Goal: Task Accomplishment & Management: Use online tool/utility

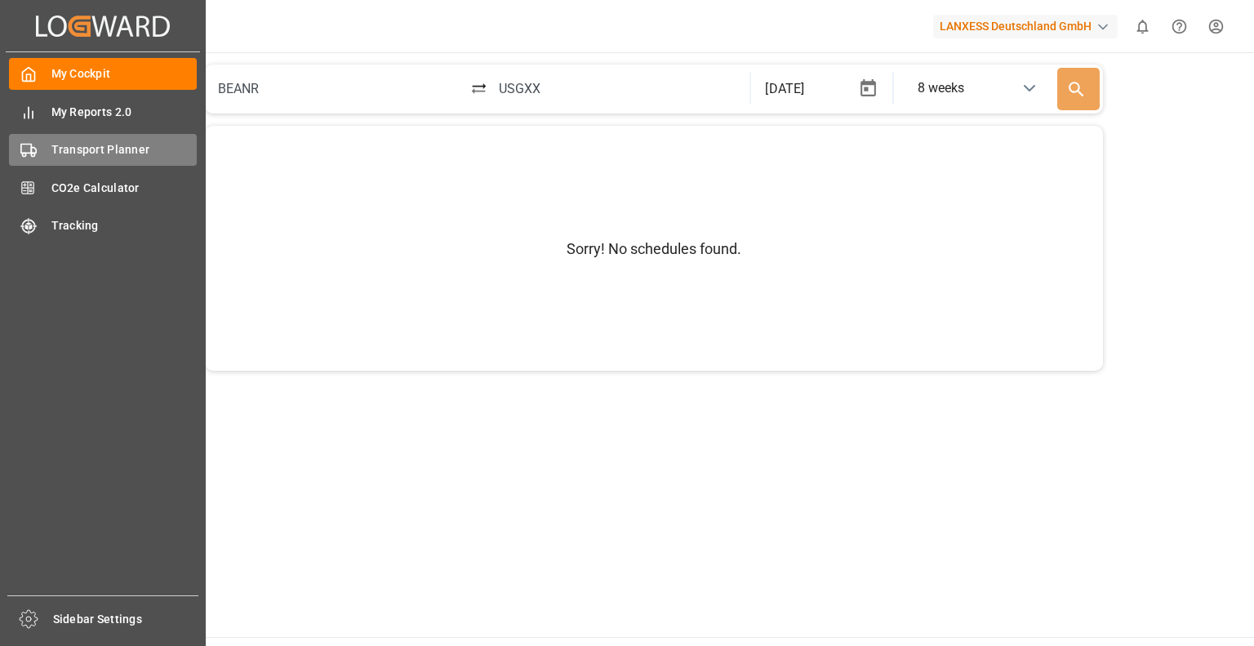
click at [100, 163] on div "Transport Planner Transport Planner" at bounding box center [103, 150] width 188 height 32
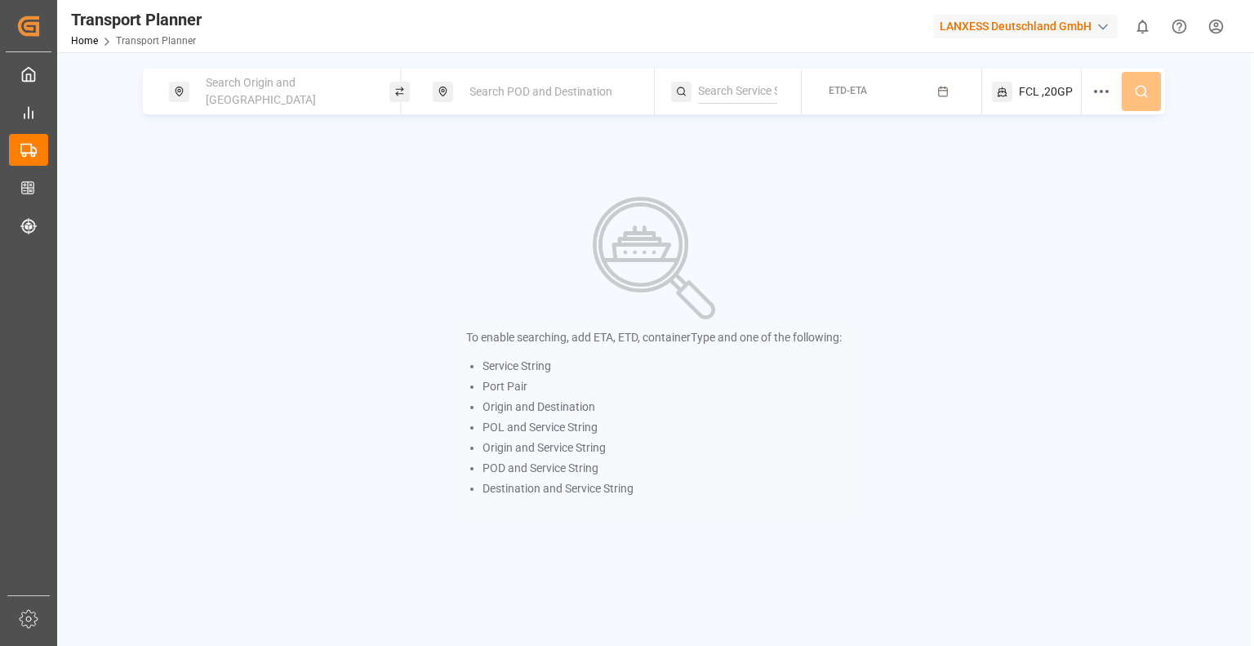
click at [1079, 385] on div "To enable searching, add ETA, ETD, containerType and one of the following: Serv…" at bounding box center [653, 357] width 955 height 323
click at [245, 99] on div "Search Origin and [GEOGRAPHIC_DATA]" at bounding box center [284, 91] width 176 height 47
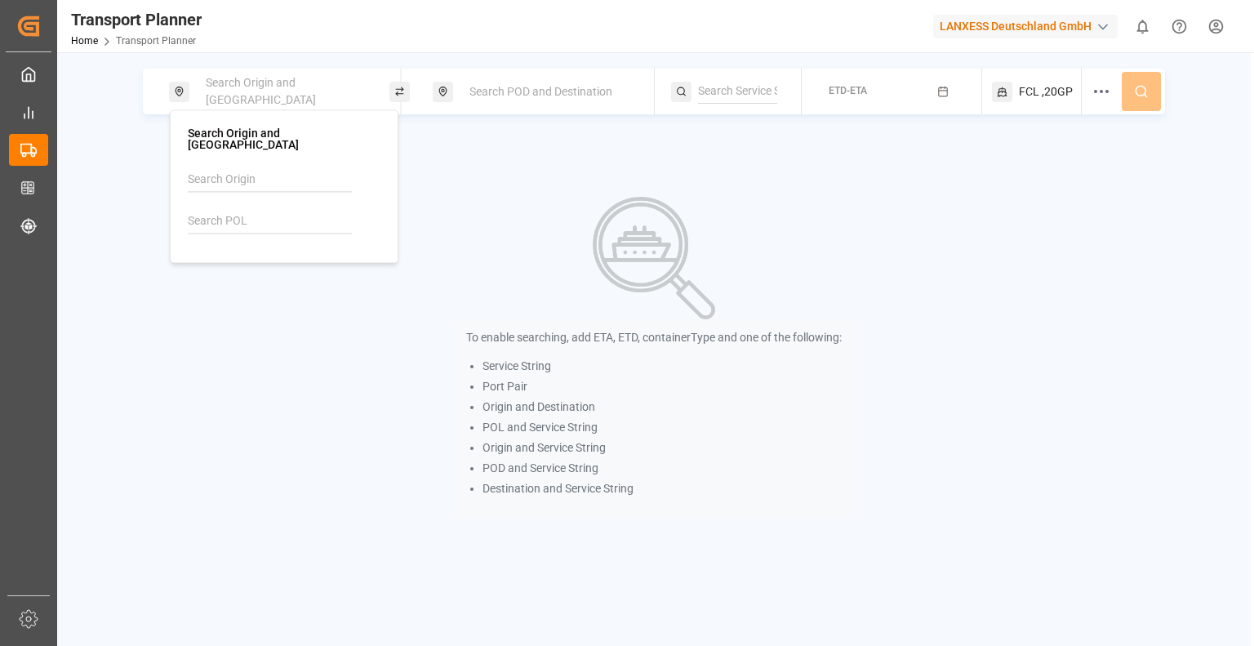
click at [261, 209] on input at bounding box center [270, 221] width 164 height 24
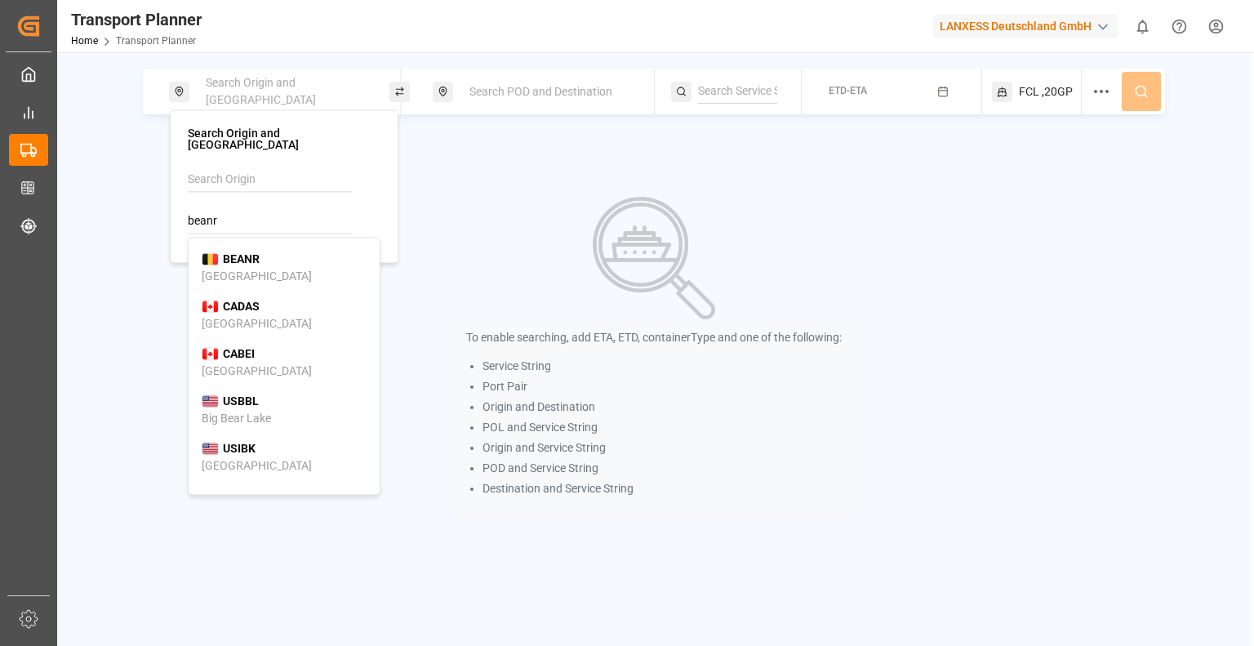
click at [247, 257] on div "BEANR [GEOGRAPHIC_DATA]" at bounding box center [284, 268] width 165 height 34
type input "BEANR"
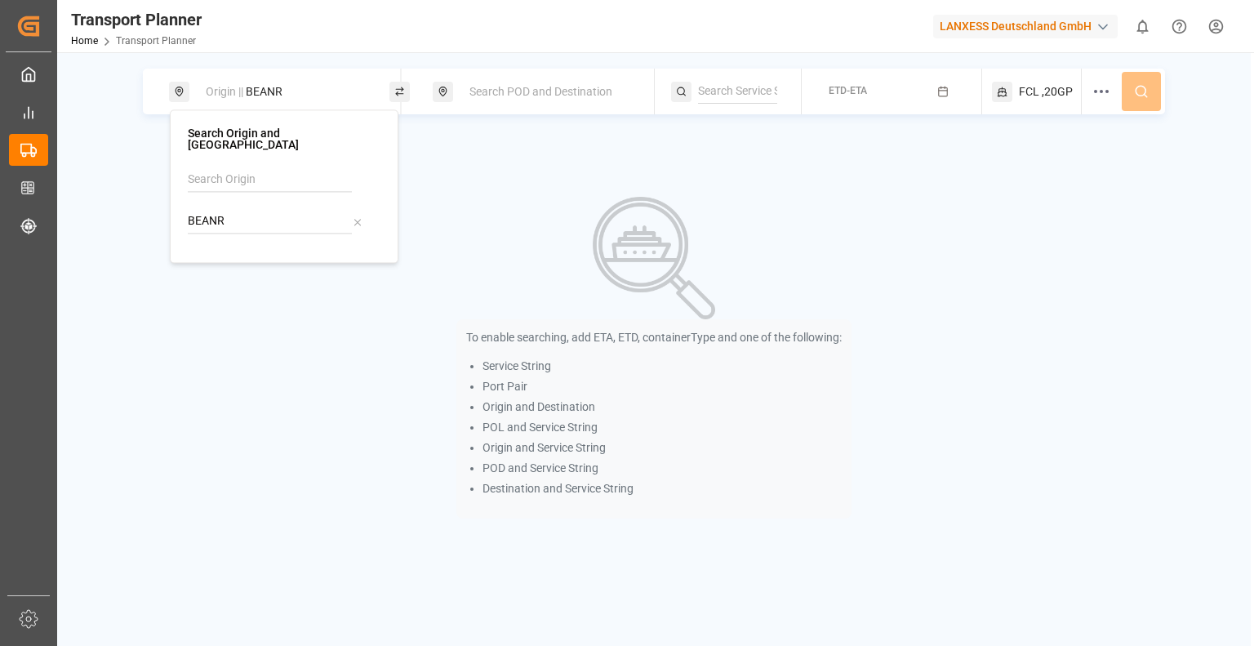
click at [530, 110] on div "Search POD and Destination" at bounding box center [543, 92] width 220 height 46
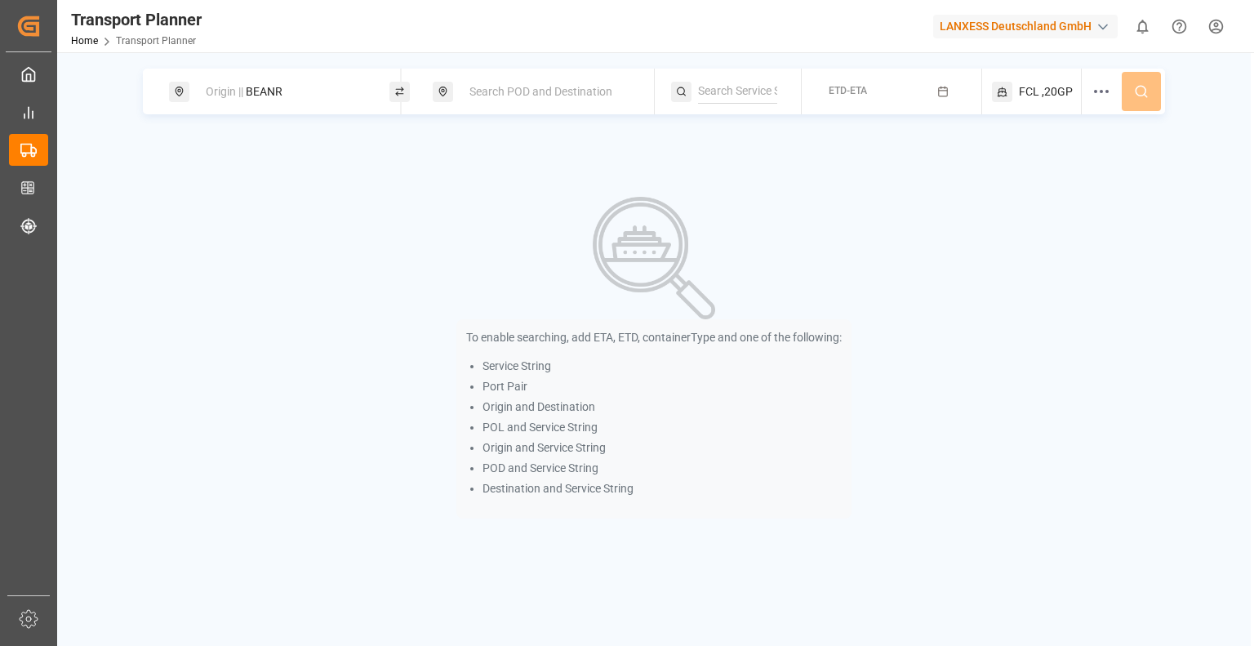
click at [538, 96] on span "Search POD and Destination" at bounding box center [540, 91] width 143 height 13
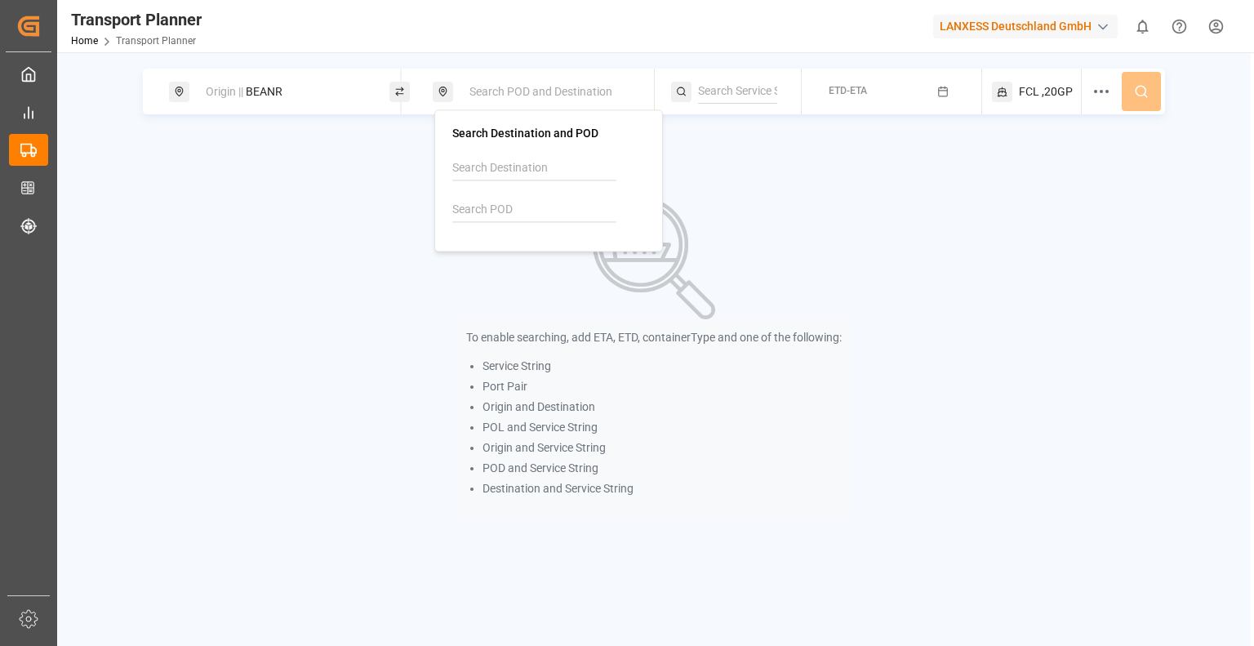
click at [527, 195] on div at bounding box center [548, 195] width 193 height 78
click at [510, 217] on input at bounding box center [534, 210] width 164 height 24
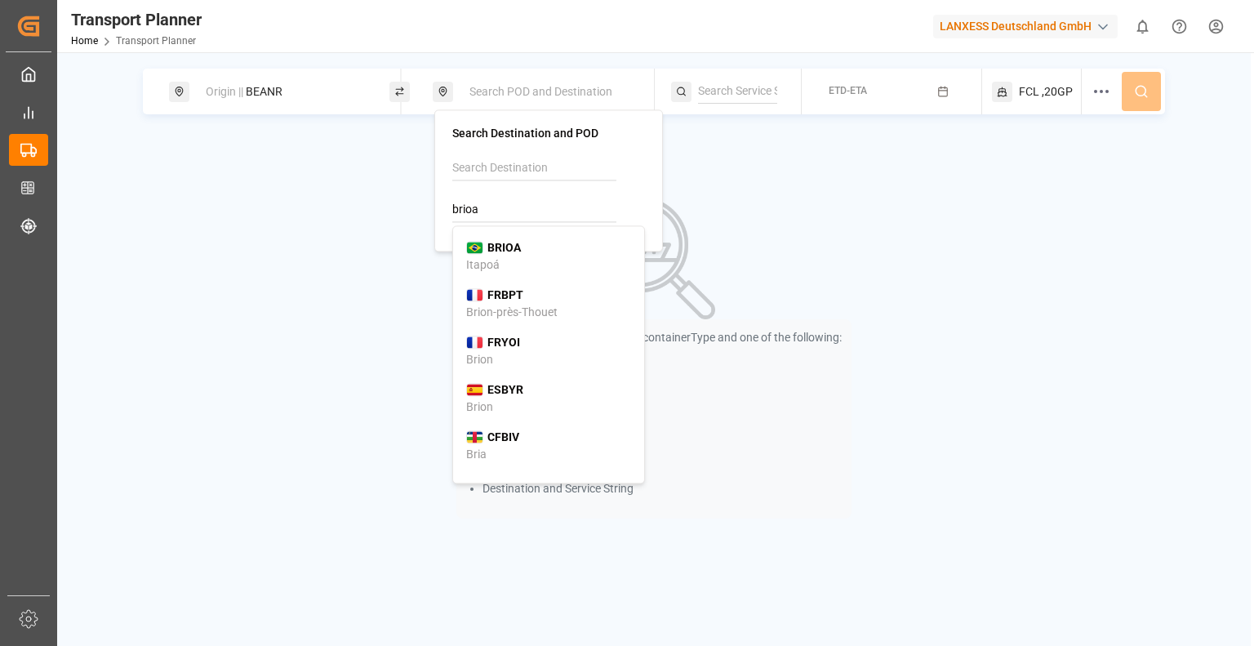
click at [516, 239] on span "BRIOA" at bounding box center [503, 247] width 33 height 17
type input "BRIOA"
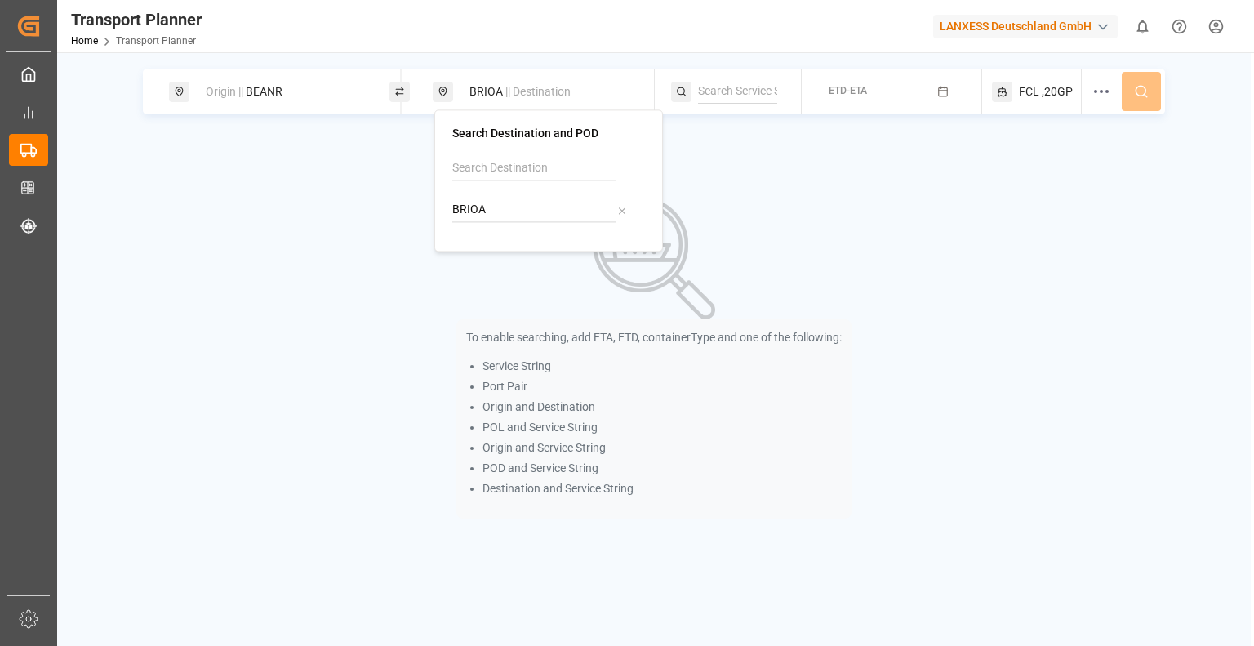
click at [849, 104] on button "ETD-ETA" at bounding box center [891, 92] width 160 height 32
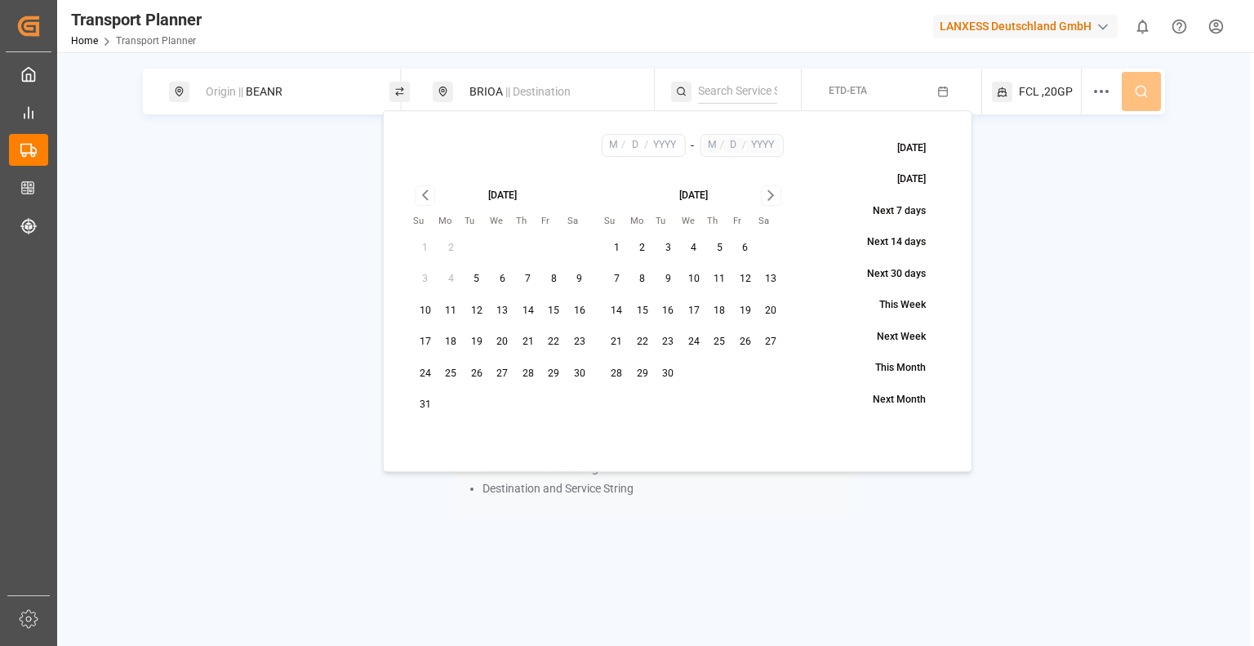
click at [421, 342] on button "17" at bounding box center [425, 342] width 26 height 26
type input "8"
type input "17"
type input "2025"
click at [769, 193] on icon "Go to next month" at bounding box center [771, 195] width 19 height 20
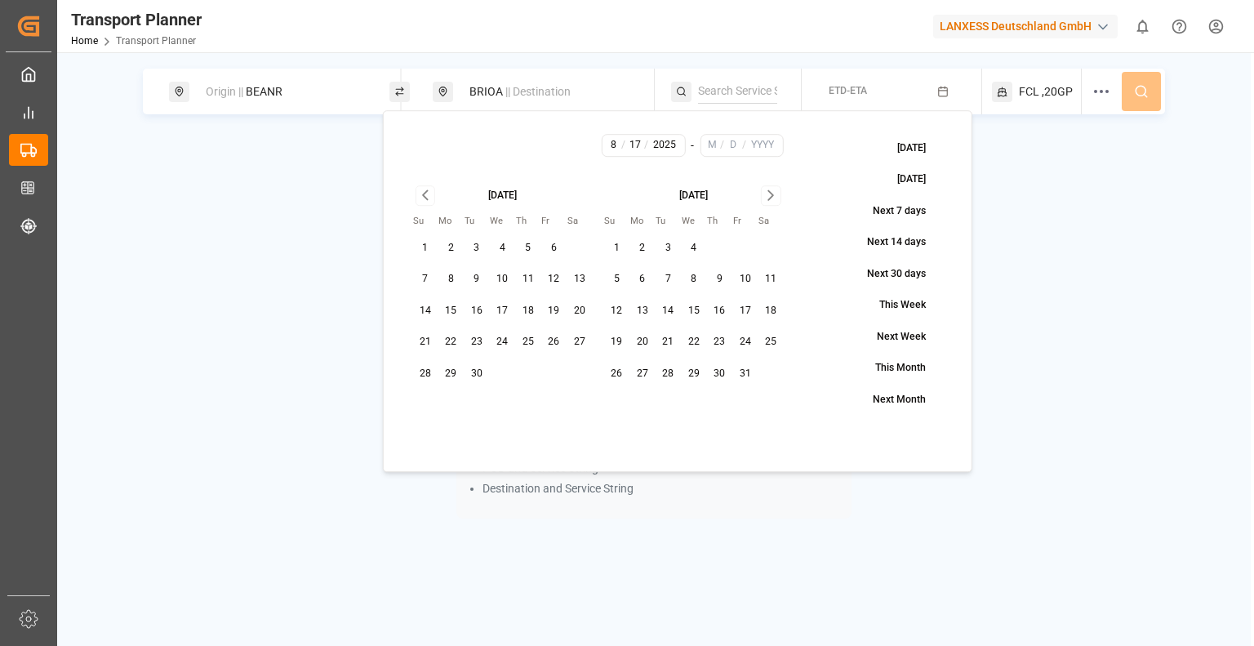
click at [746, 375] on button "31" at bounding box center [745, 374] width 26 height 26
type input "10"
type input "31"
type input "2025"
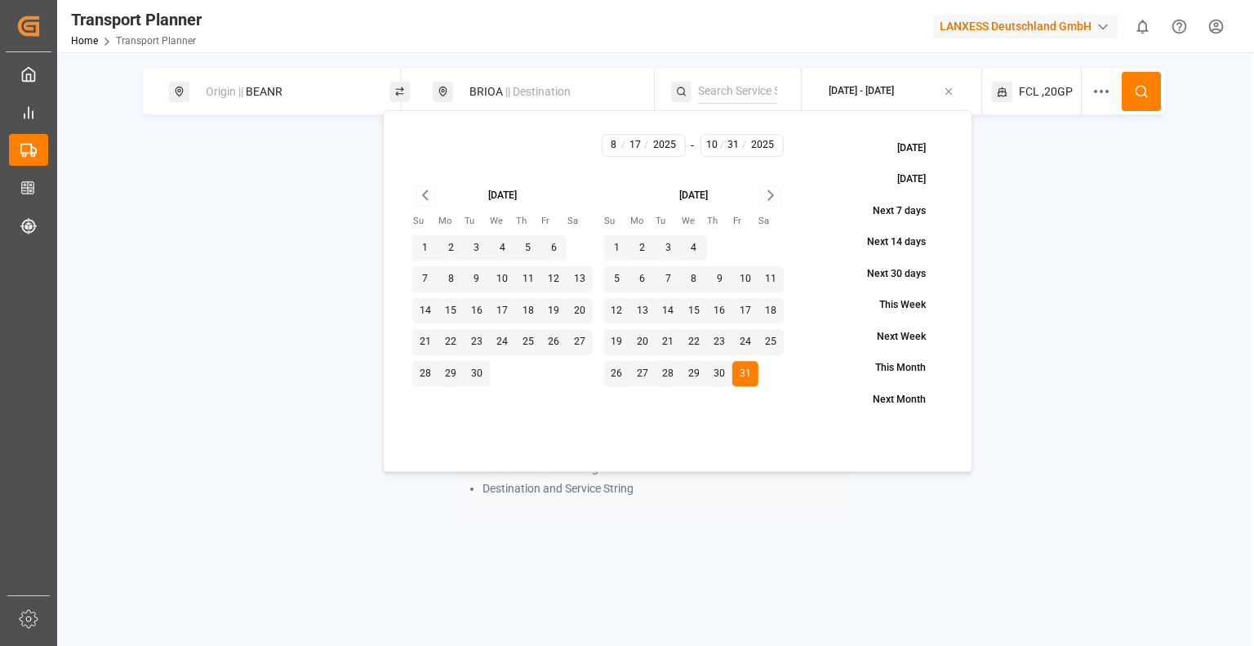
click at [1139, 81] on button at bounding box center [1141, 91] width 39 height 39
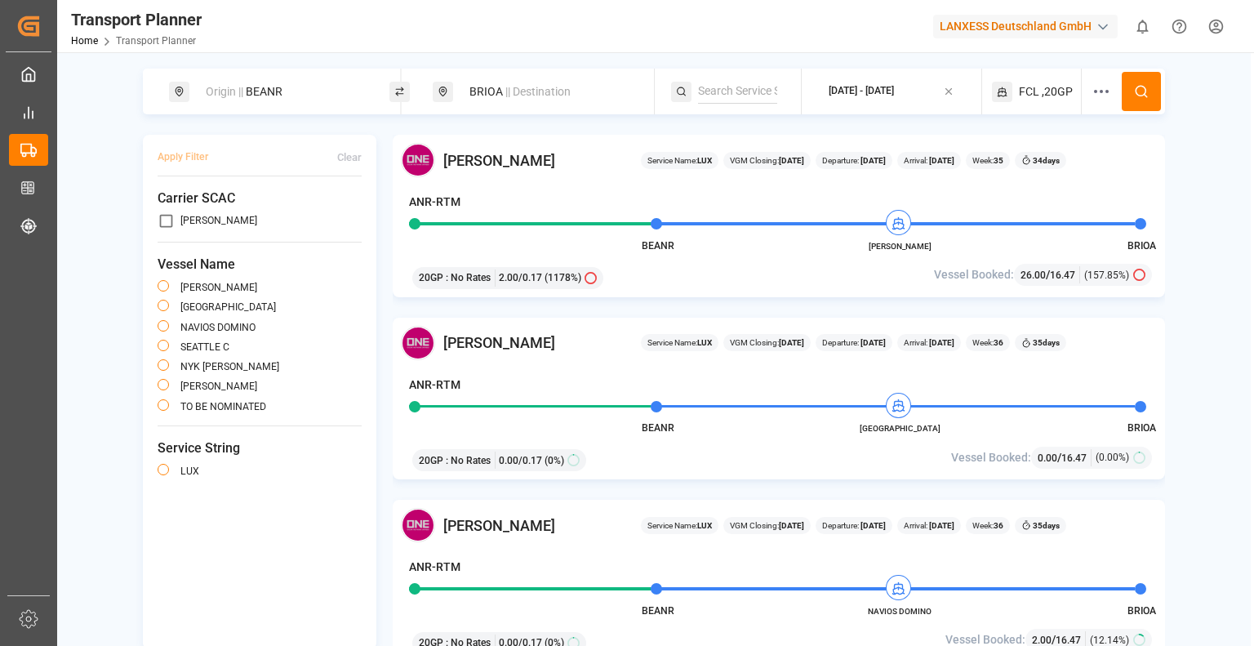
click at [894, 94] on div "[DATE] - [DATE]" at bounding box center [861, 91] width 65 height 15
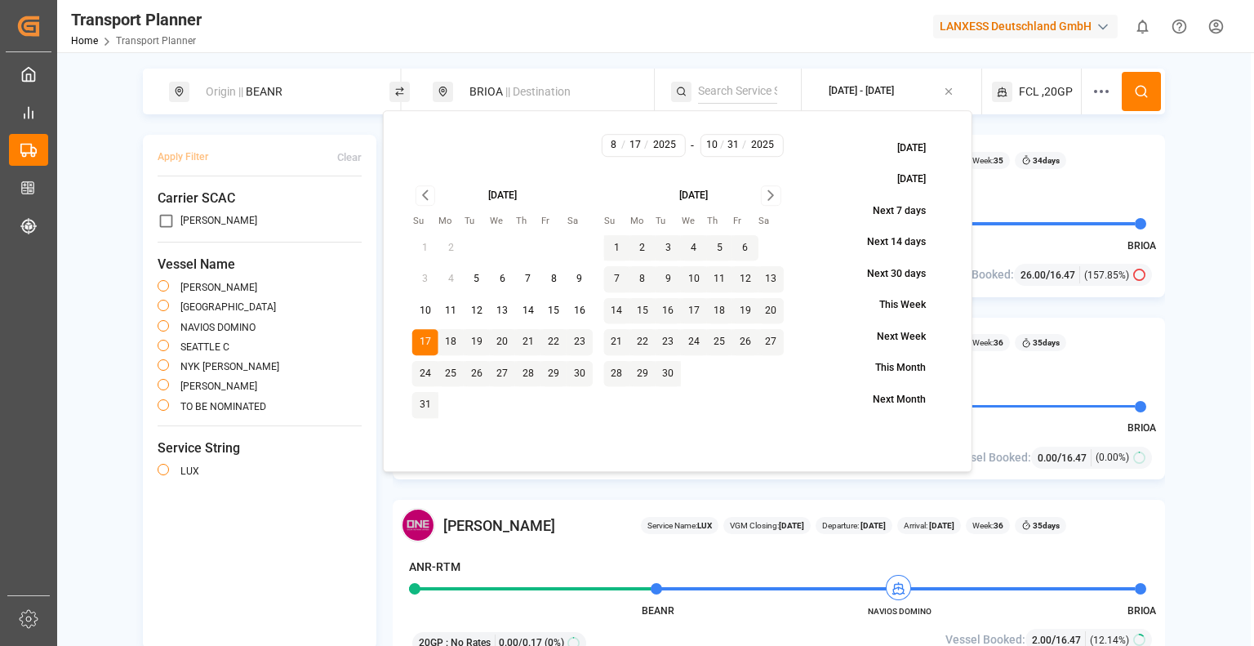
click at [458, 308] on button "11" at bounding box center [451, 311] width 26 height 26
type input "11"
click at [1153, 83] on button at bounding box center [1141, 91] width 39 height 39
